Goal: Complete application form

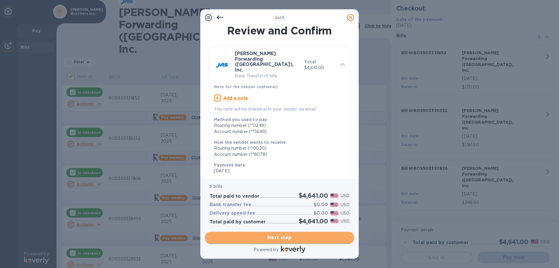
click at [282, 239] on span "Next step" at bounding box center [280, 237] width 140 height 7
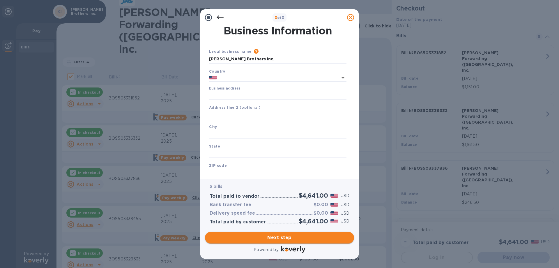
type input "[GEOGRAPHIC_DATA]"
click at [227, 93] on input "Business address" at bounding box center [277, 95] width 137 height 9
type input "[STREET_ADDRESS]"
click at [242, 112] on input "text" at bounding box center [277, 114] width 137 height 9
click at [231, 137] on input "text" at bounding box center [277, 134] width 137 height 9
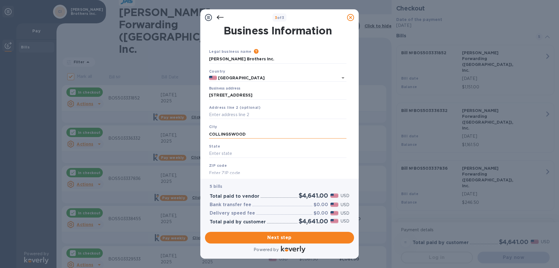
type input "COLLINGSWOOD"
type input "NJ"
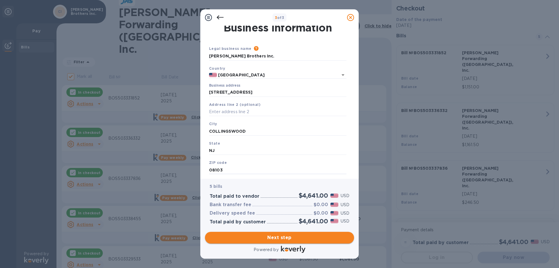
type input "08103"
click at [286, 237] on span "Next step" at bounding box center [280, 237] width 140 height 7
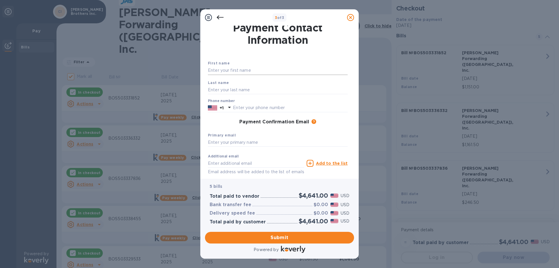
click at [255, 72] on input "text" at bounding box center [278, 70] width 140 height 9
type input "[PERSON_NAME]"
type input "8568699293"
type input "[EMAIL_ADDRESS][DOMAIN_NAME]"
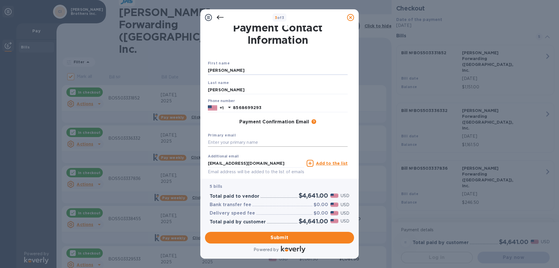
click at [242, 141] on input "text" at bounding box center [278, 142] width 140 height 9
type input "[EMAIL_ADDRESS][DOMAIN_NAME]"
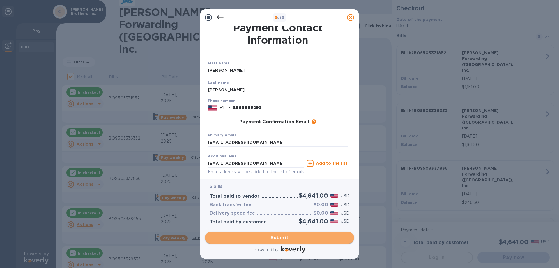
click at [254, 232] on button "Submit" at bounding box center [279, 237] width 149 height 12
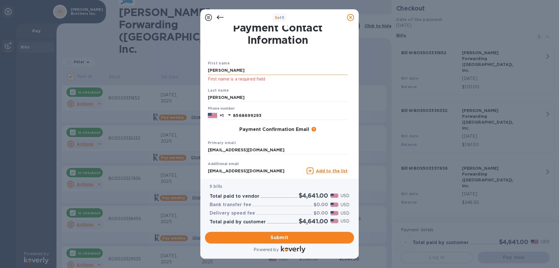
click at [257, 71] on input "[PERSON_NAME]" at bounding box center [278, 70] width 140 height 9
type input "[PERSON_NAME]"
click at [263, 235] on span "Submit" at bounding box center [280, 237] width 140 height 7
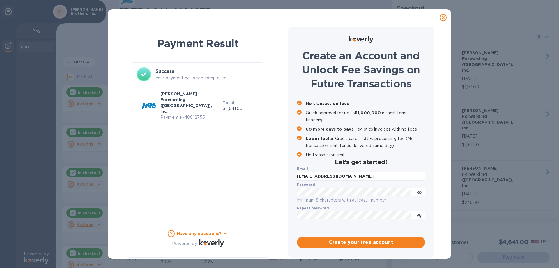
checkbox input "false"
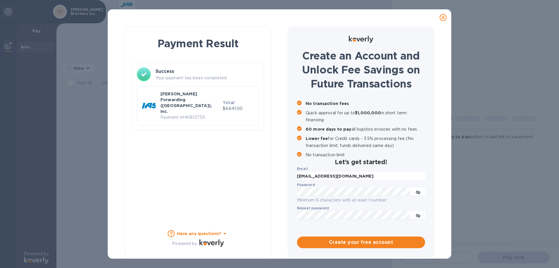
scroll to position [0, 0]
